Goal: Find specific page/section: Locate a particular part of the current website

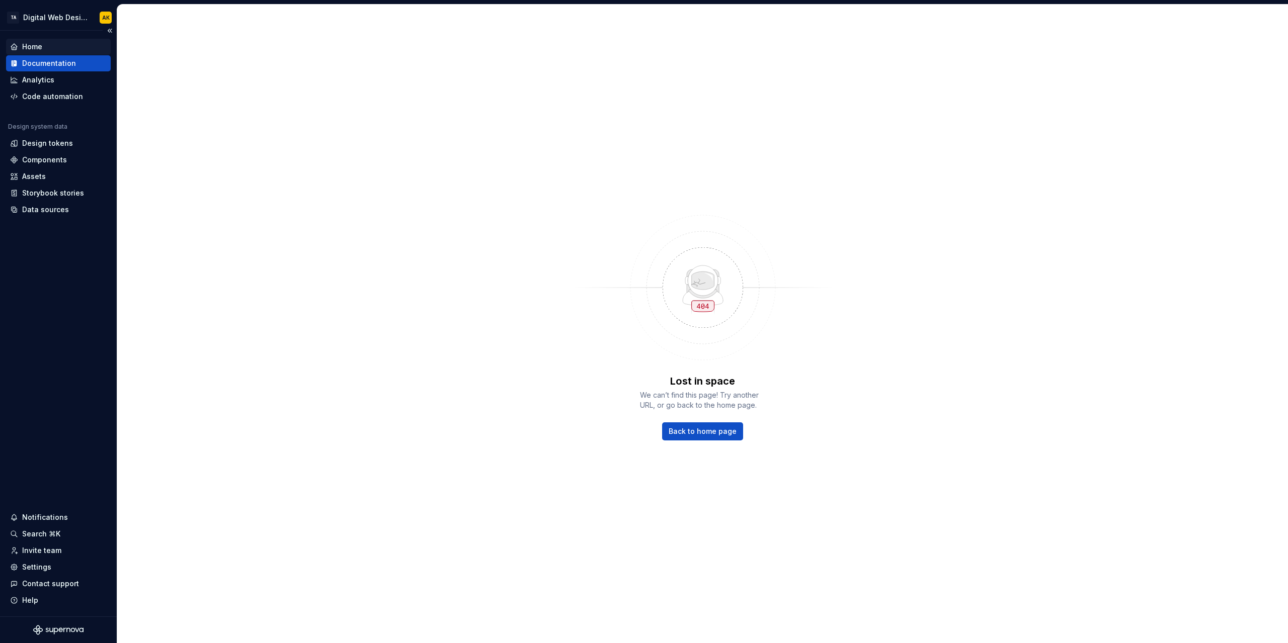
click at [38, 50] on div "Home" at bounding box center [32, 47] width 20 height 10
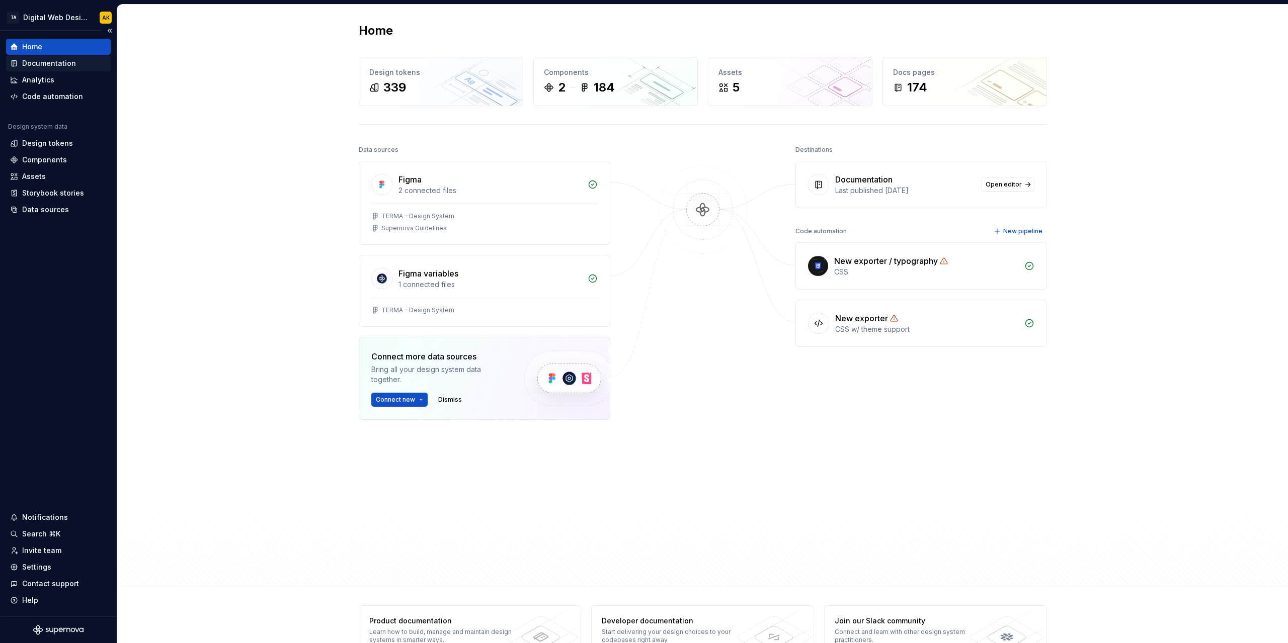
click at [39, 65] on div "Documentation" at bounding box center [49, 63] width 54 height 10
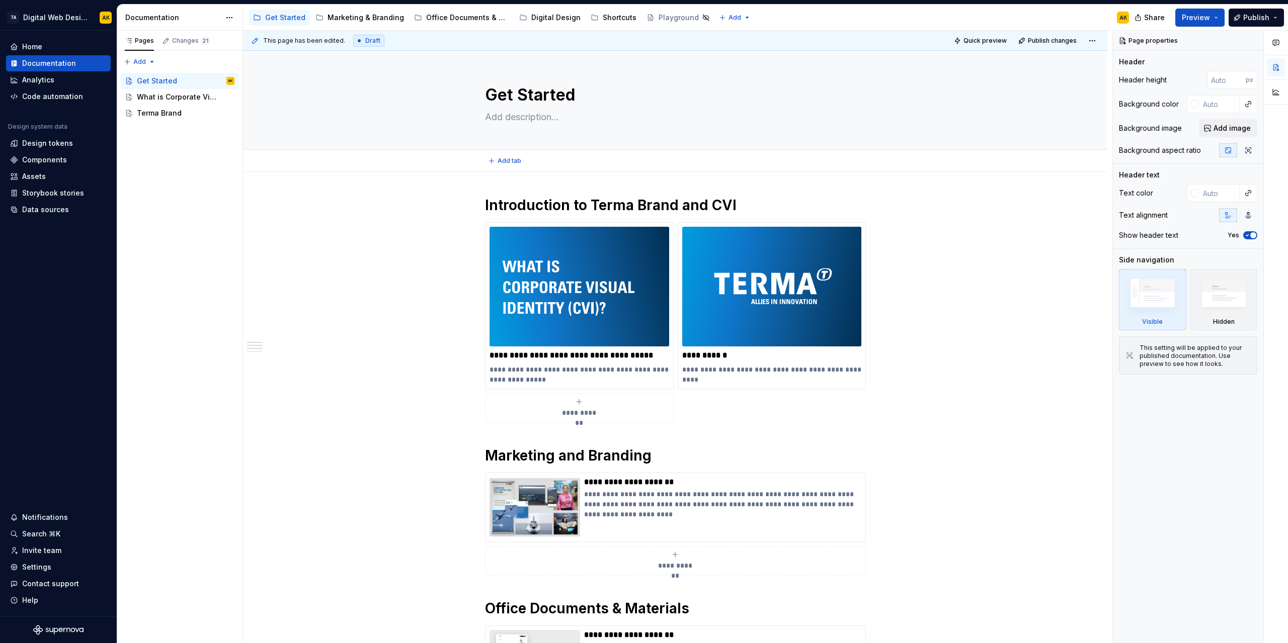
type textarea "*"
click at [40, 80] on div "Analytics" at bounding box center [38, 80] width 32 height 10
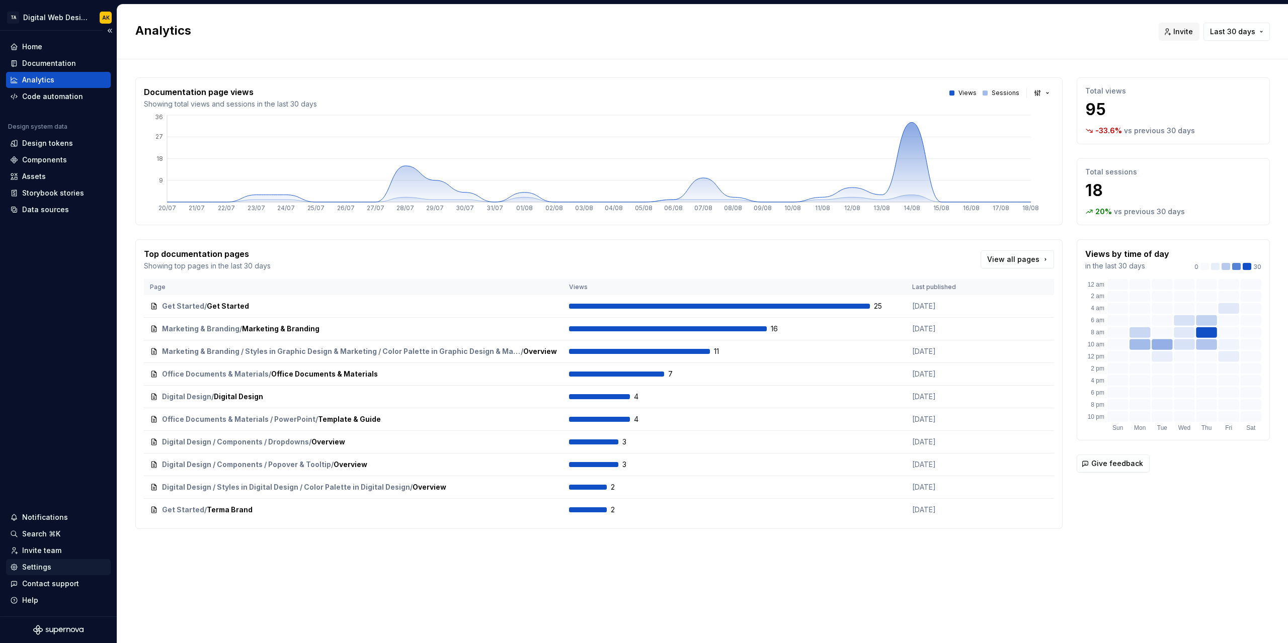
click at [30, 566] on div "Settings" at bounding box center [36, 567] width 29 height 10
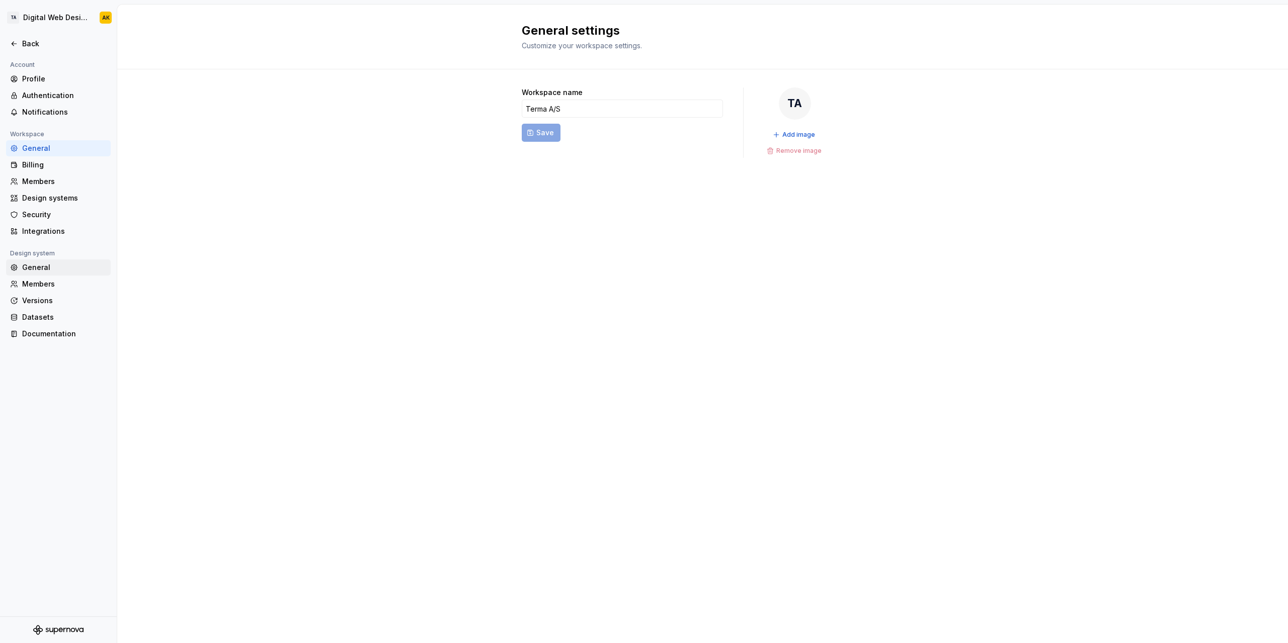
click at [45, 267] on div "General" at bounding box center [64, 268] width 85 height 10
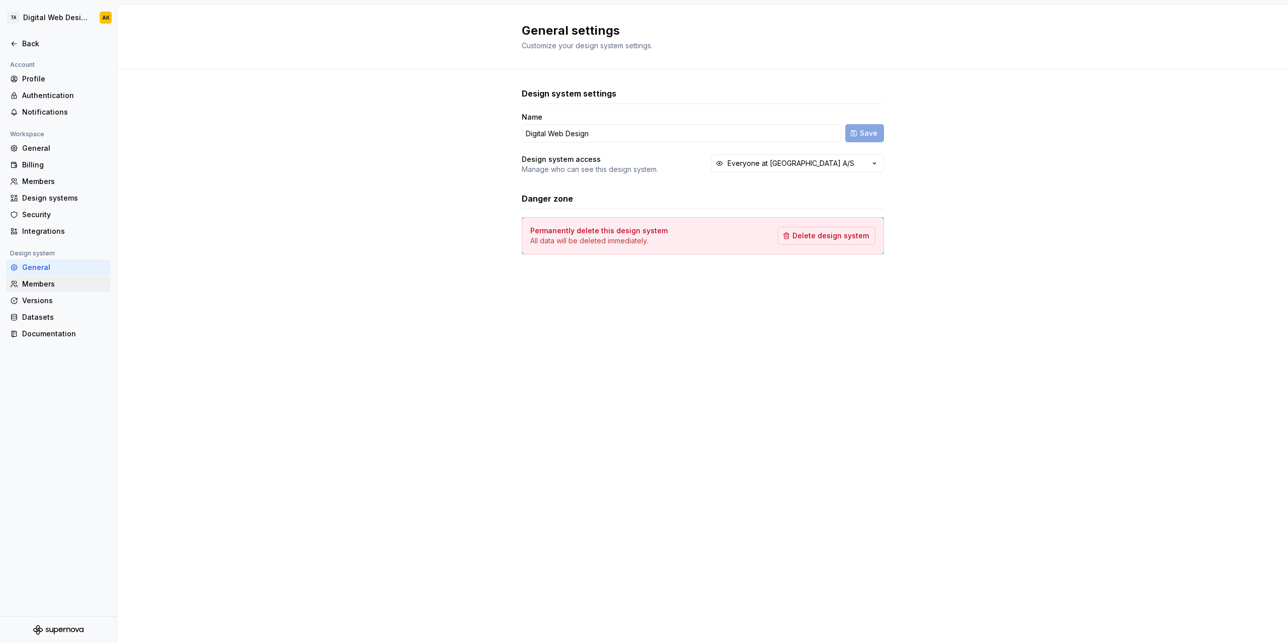
click at [47, 285] on div "Members" at bounding box center [64, 284] width 85 height 10
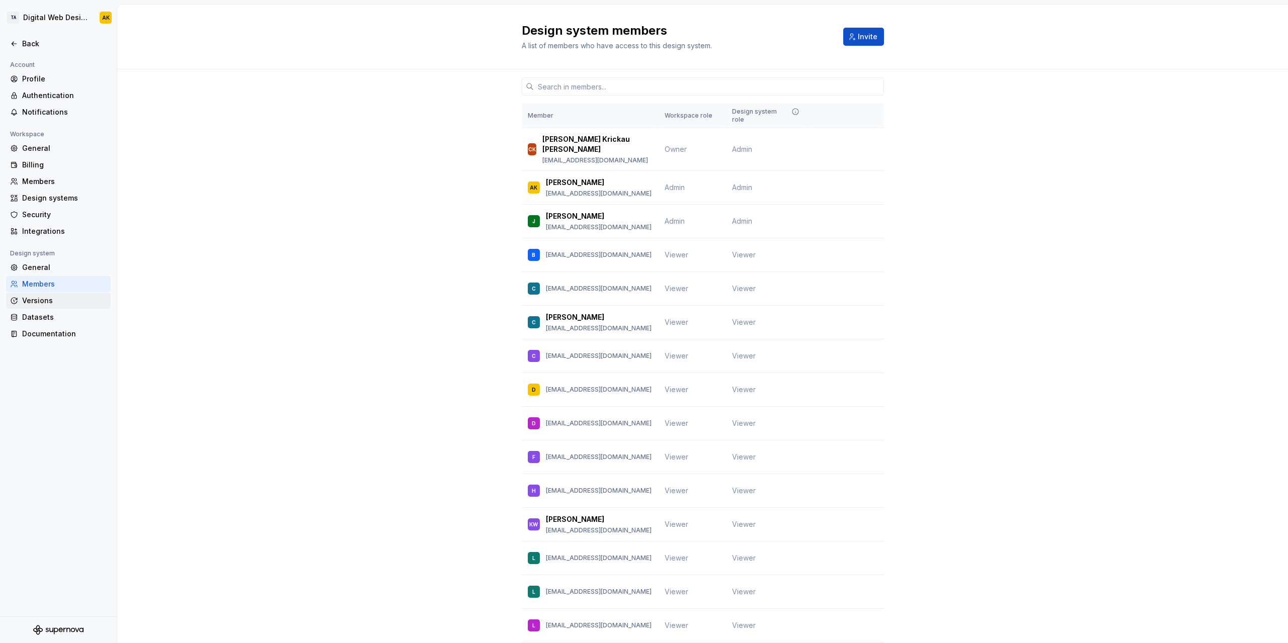
click at [48, 301] on div "Versions" at bounding box center [64, 301] width 85 height 10
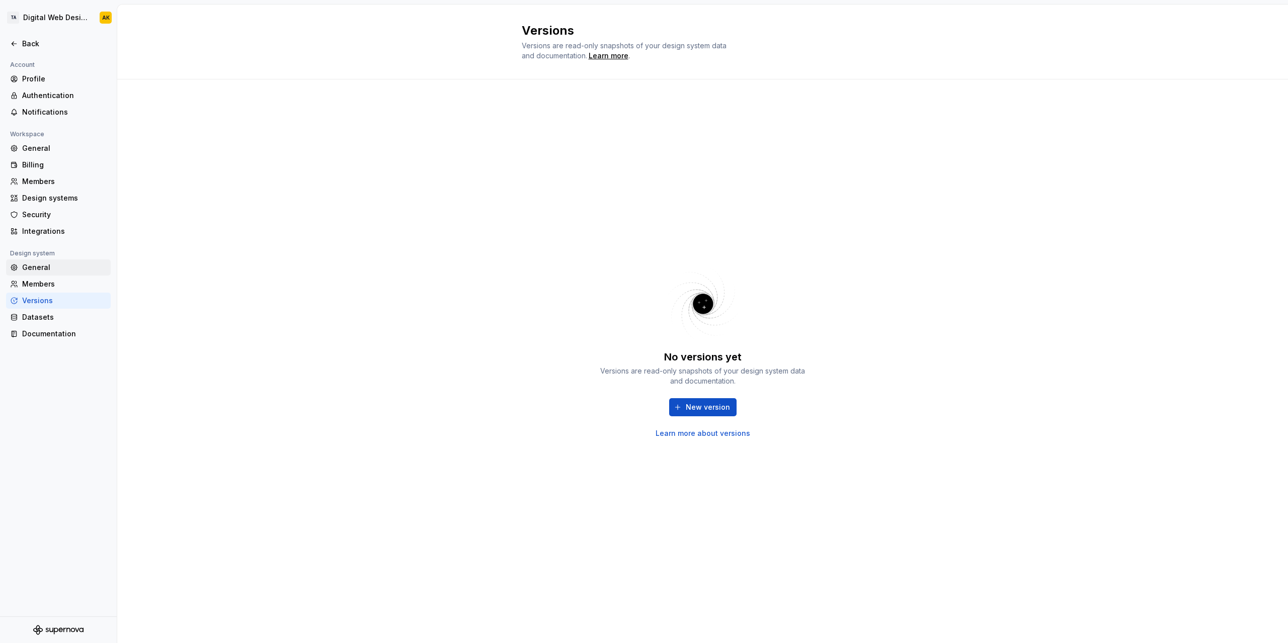
click at [36, 268] on div "General" at bounding box center [64, 268] width 85 height 10
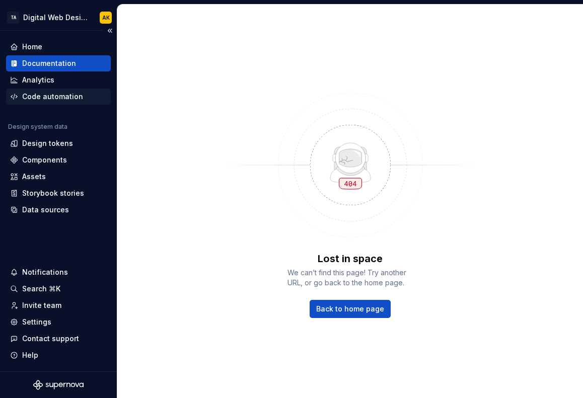
click at [50, 94] on div "Code automation" at bounding box center [52, 97] width 61 height 10
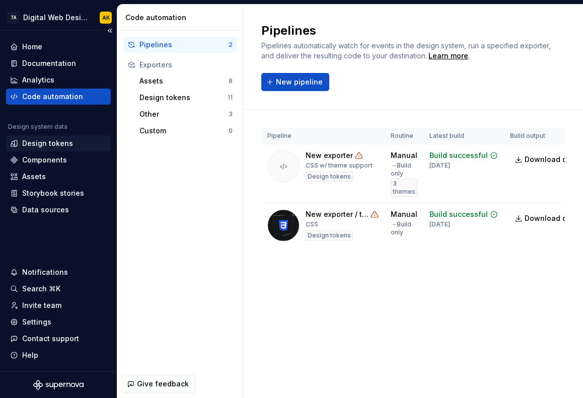
click at [37, 141] on div "Design tokens" at bounding box center [47, 143] width 51 height 10
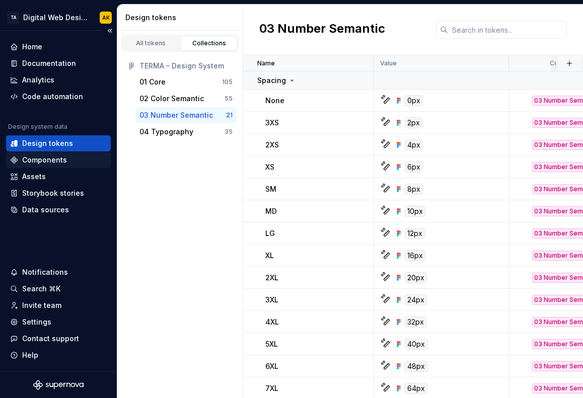
click at [44, 159] on div "Components" at bounding box center [44, 160] width 45 height 10
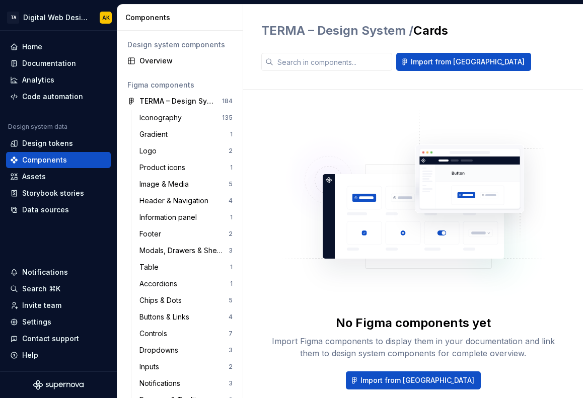
click at [253, 20] on div "TERMA – Design System / Cards Import from [GEOGRAPHIC_DATA]" at bounding box center [413, 47] width 340 height 85
